Goal: Transaction & Acquisition: Purchase product/service

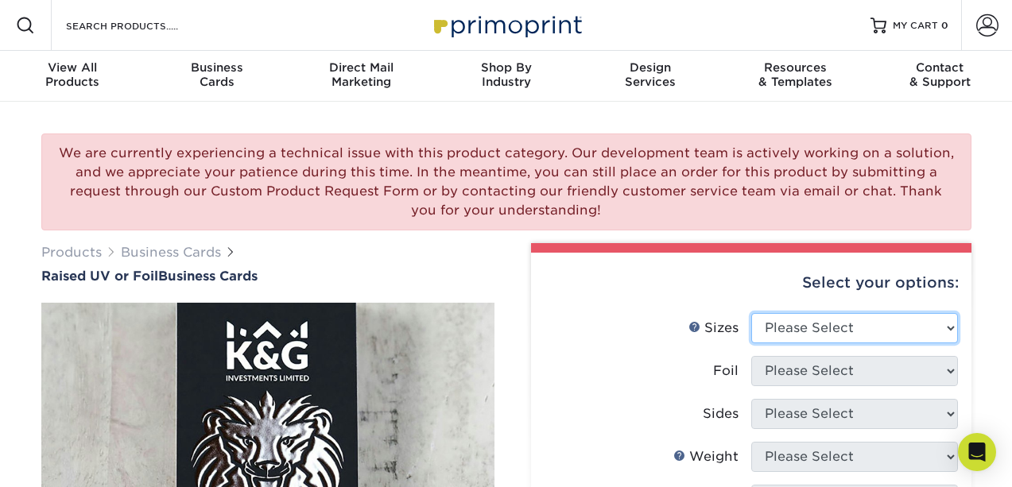
click at [806, 330] on select "Please Select 2" x 3.5" - Standard" at bounding box center [854, 328] width 207 height 30
select select "2.00x3.50"
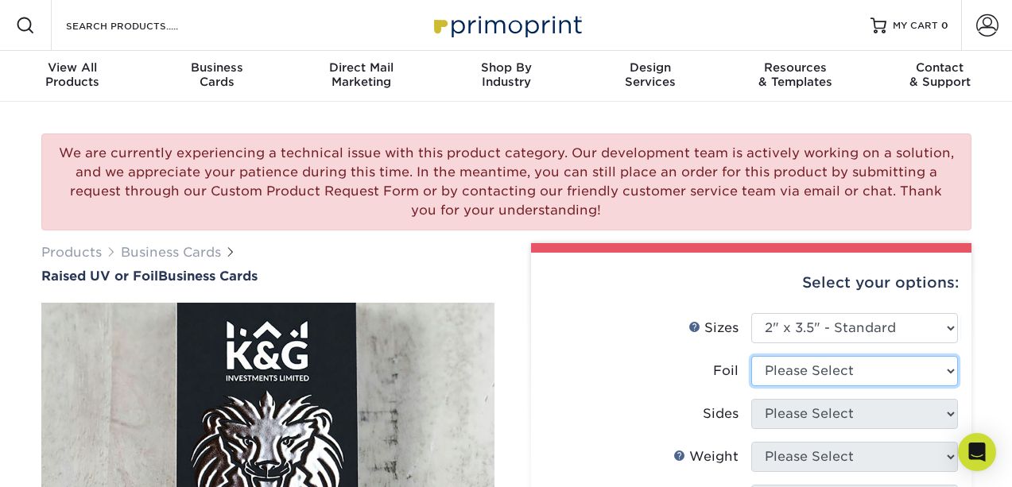
click at [810, 367] on select "Please Select No Yes" at bounding box center [854, 371] width 207 height 30
select select "1"
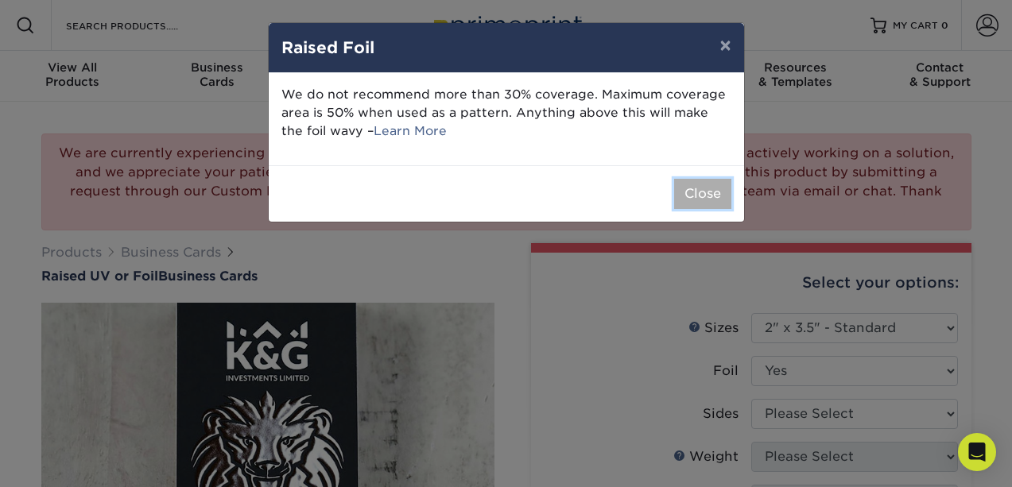
click at [708, 188] on button "Close" at bounding box center [702, 194] width 57 height 30
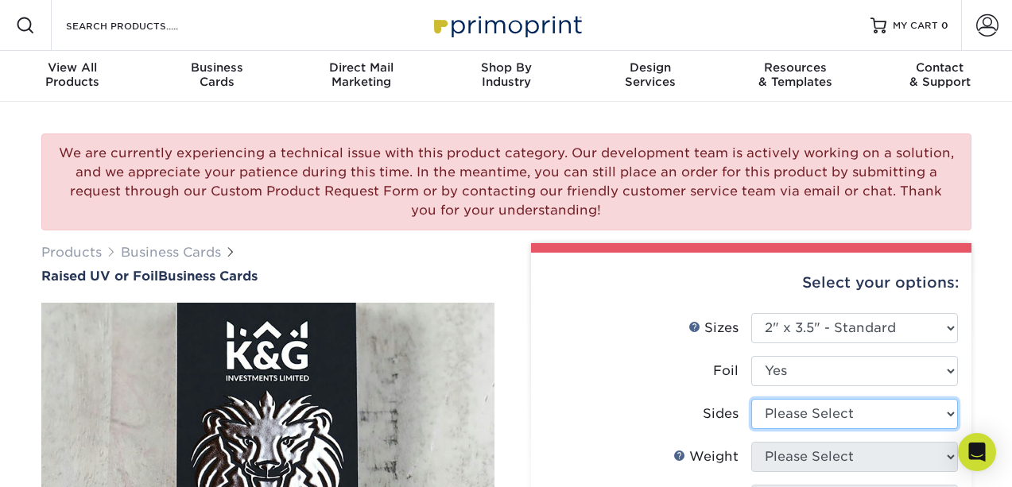
click at [850, 414] on select "Please Select Print Both Sides - Foil Both Sides Print Both Sides - Foil Front …" at bounding box center [854, 414] width 207 height 30
select select "a75ac2f1-9911-48d6-841d-245b5ac08f27"
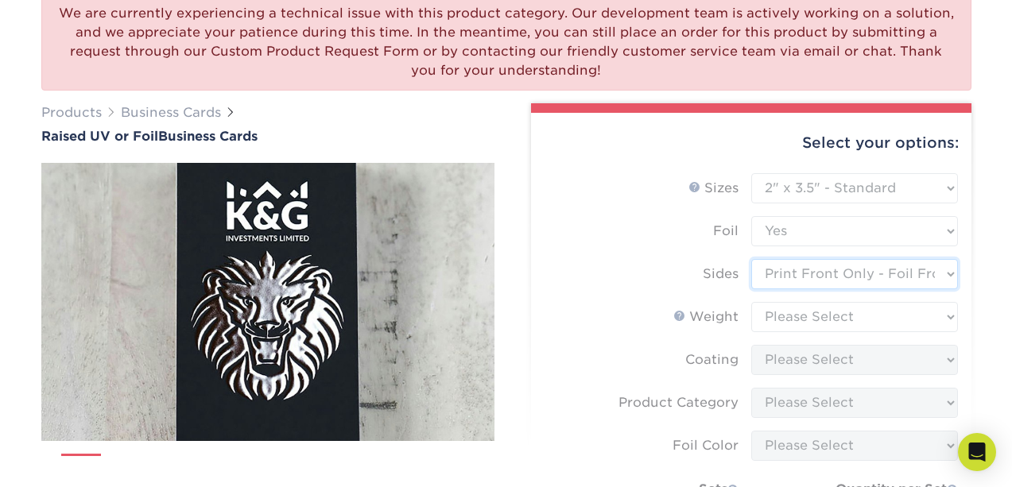
scroll to position [151, 0]
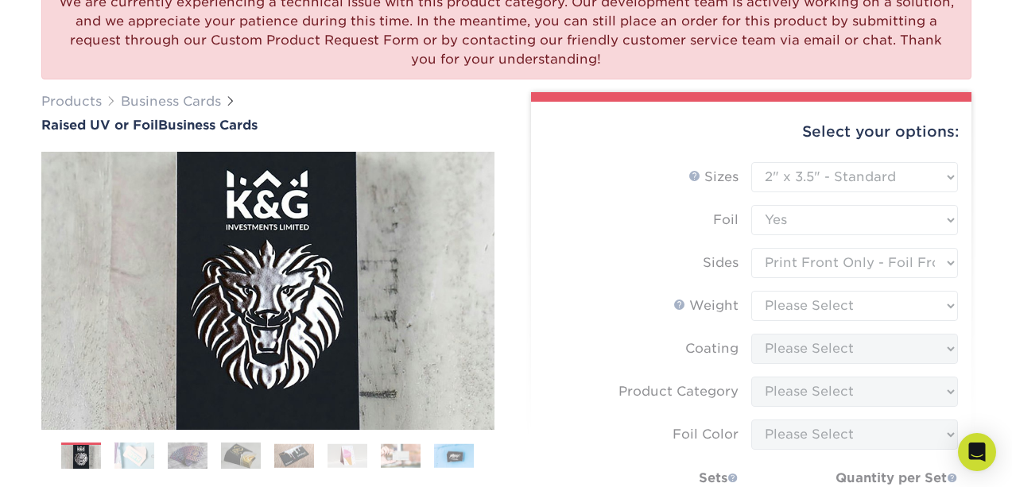
click at [776, 313] on form "Sizes Help Sizes Please Select 2" x 3.5" - Standard Foil Please Select" at bounding box center [751, 405] width 415 height 486
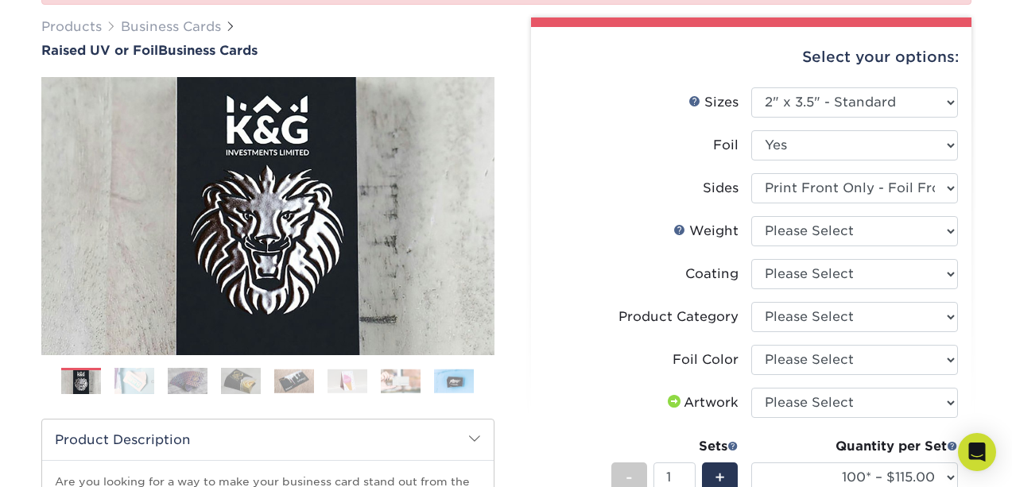
scroll to position [230, 0]
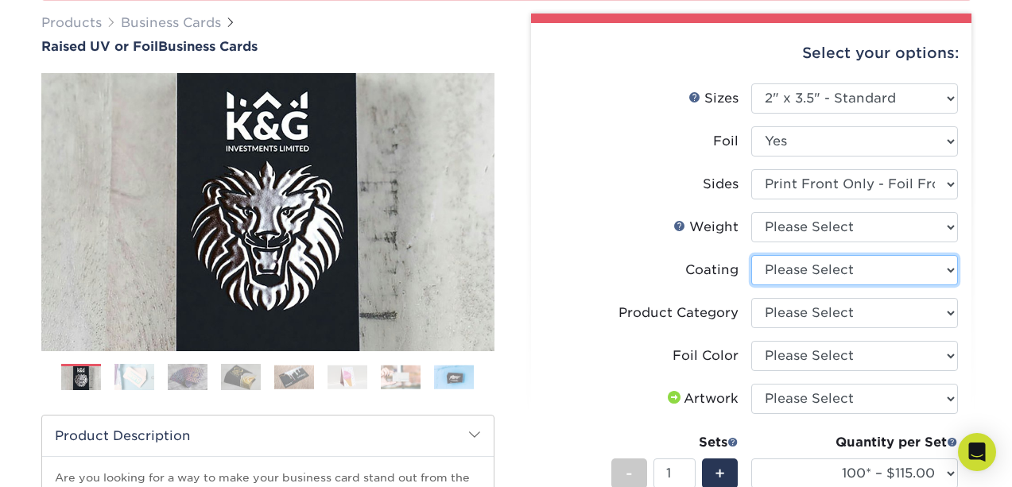
click at [845, 263] on select at bounding box center [854, 270] width 207 height 30
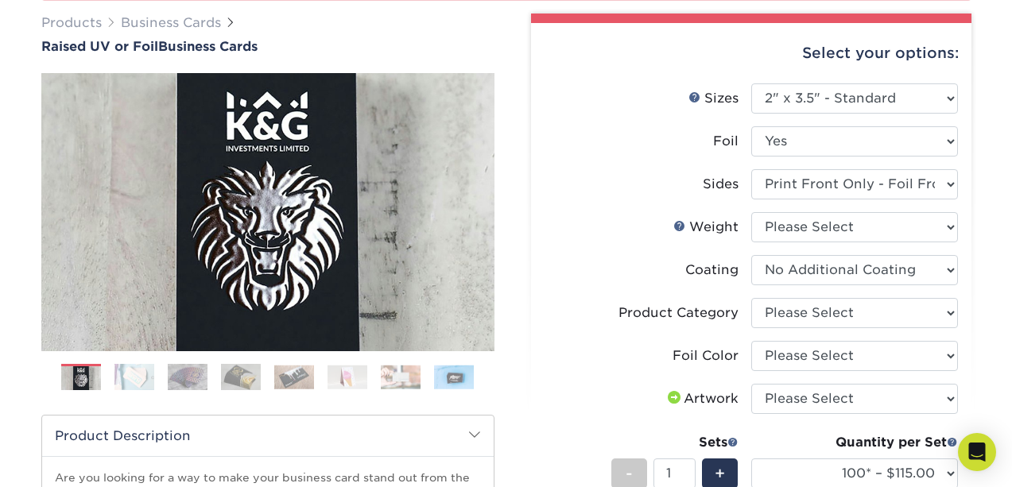
select select
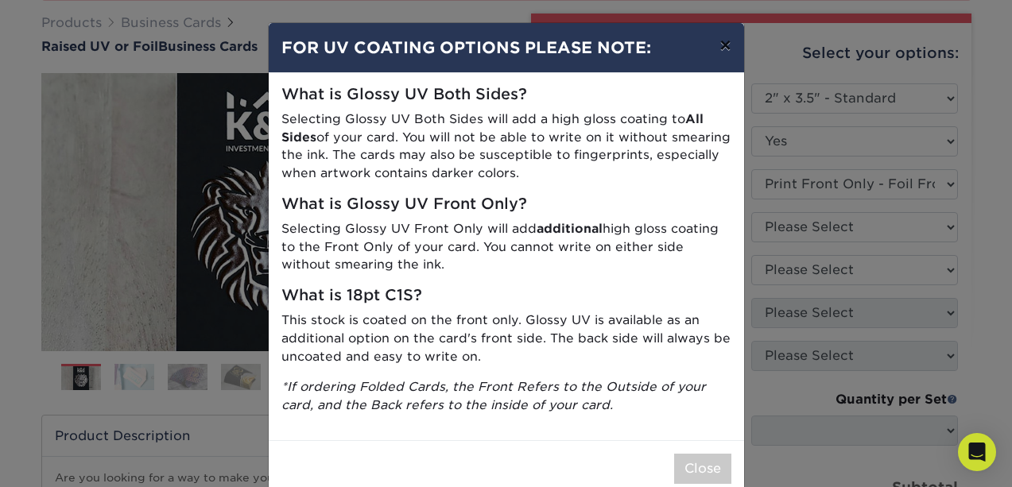
click at [728, 52] on button "×" at bounding box center [725, 45] width 37 height 45
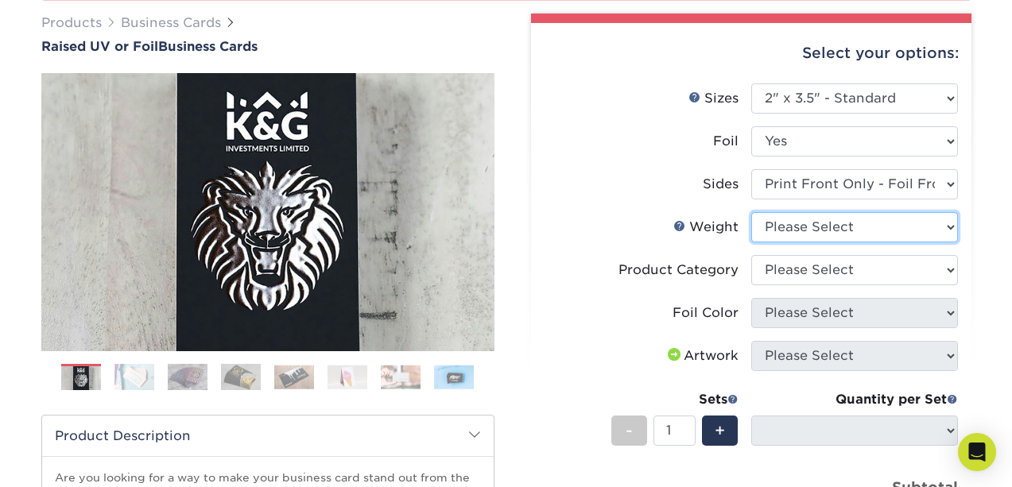
click at [845, 228] on select "Please Select 16PT" at bounding box center [854, 227] width 207 height 30
select select "16PT"
select select "-1"
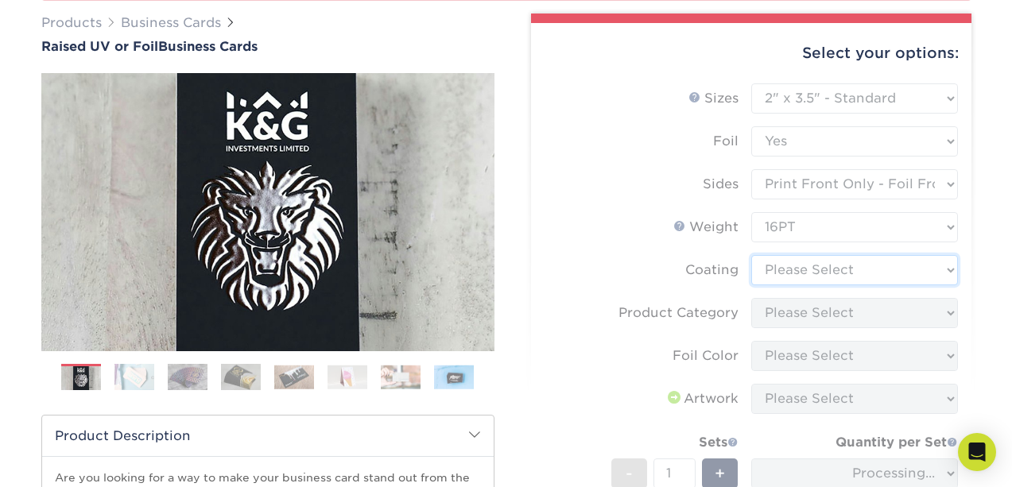
click at [804, 270] on select at bounding box center [854, 270] width 207 height 30
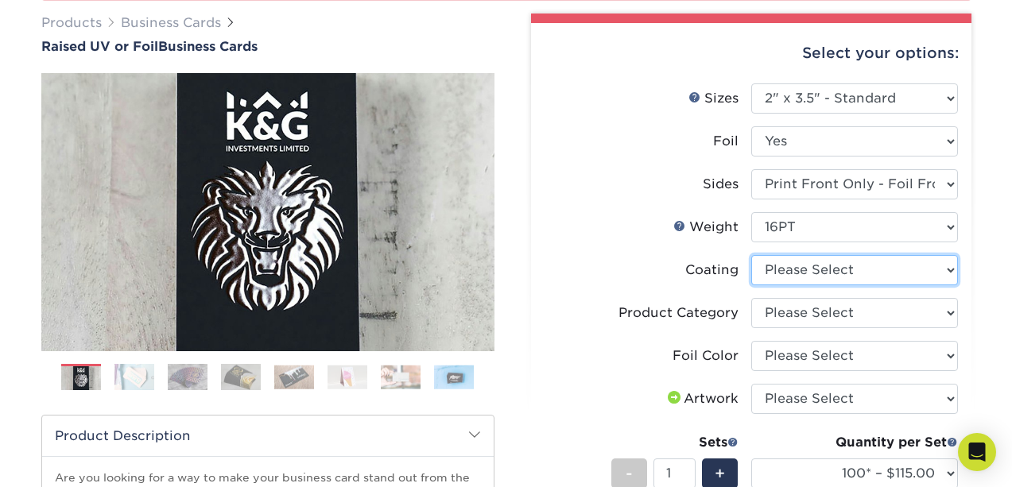
select select "3e7618de-abca-4bda-9f97-8b9129e913d8"
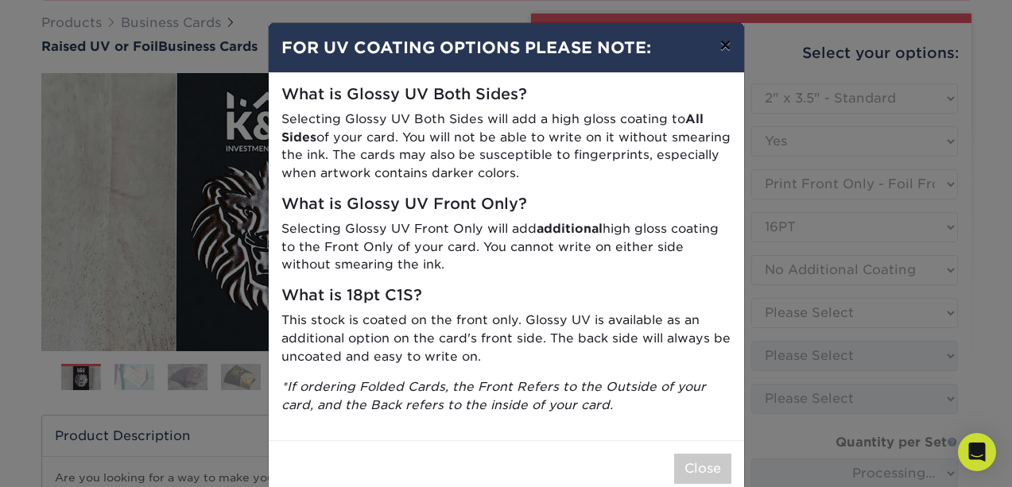
click at [726, 52] on button "×" at bounding box center [725, 45] width 37 height 45
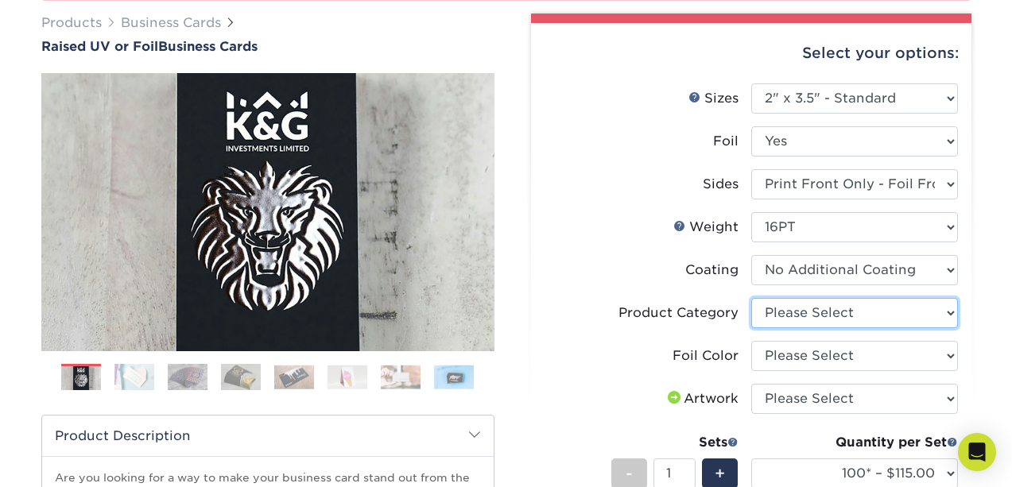
click at [810, 315] on select "Please Select Business Cards" at bounding box center [854, 313] width 207 height 30
select select "3b5148f1-0588-4f88-a218-97bcfdce65c1"
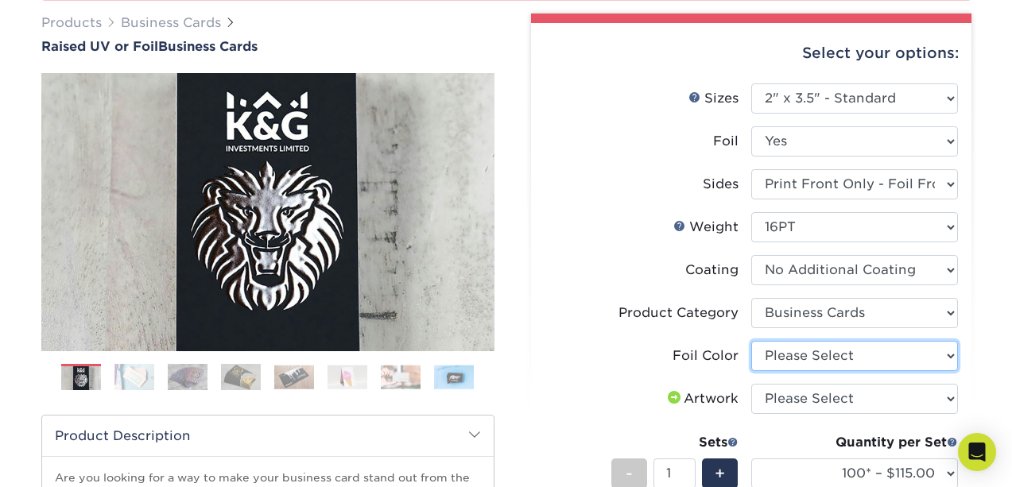
click at [797, 359] on select "Please Select Silver Foil Holographic Foil Gold Foil" at bounding box center [854, 356] width 207 height 30
select select "a834dd52-fe06-4ed6-9a86-5bd3c2d02515"
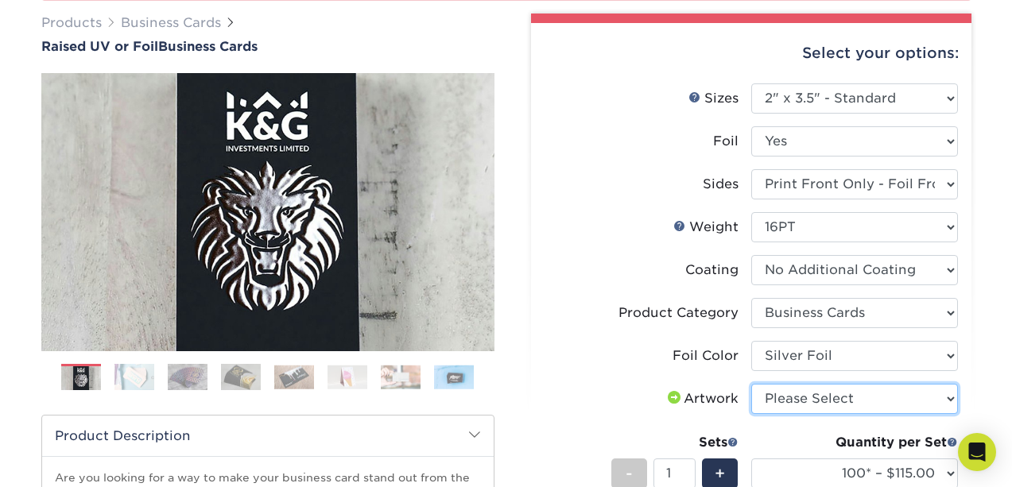
click at [794, 400] on select "Please Select I will upload files I need a design - $100" at bounding box center [854, 399] width 207 height 30
select select "upload"
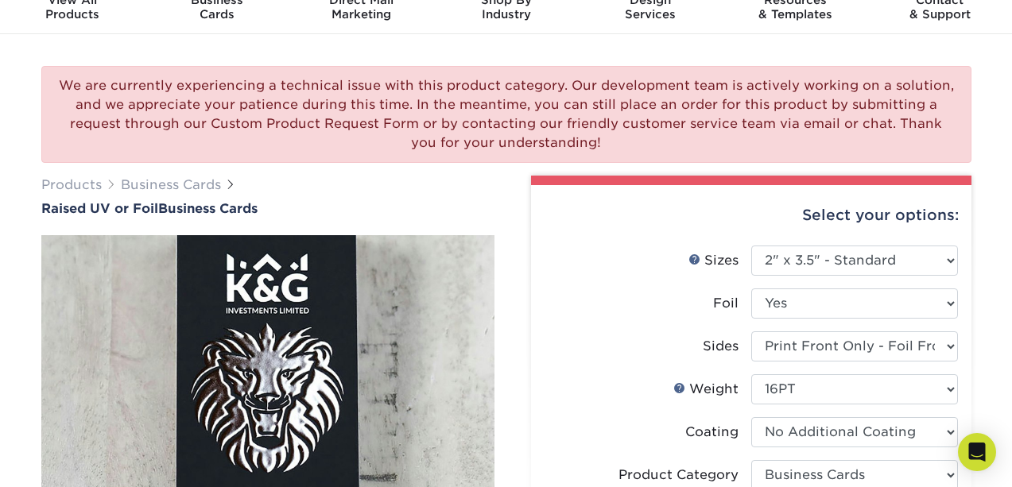
scroll to position [75, 0]
